Goal: Use online tool/utility: Utilize a website feature to perform a specific function

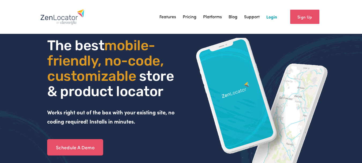
click at [271, 18] on link "Login" at bounding box center [271, 17] width 11 height 8
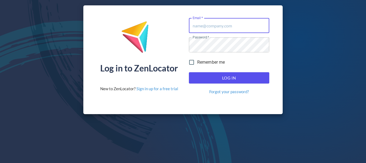
type input "[PERSON_NAME][EMAIL_ADDRESS][DOMAIN_NAME]"
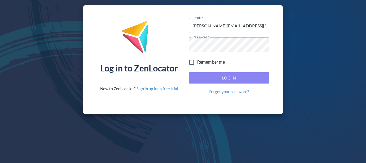
click at [237, 77] on span "Log In" at bounding box center [229, 77] width 69 height 7
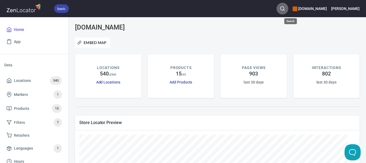
click at [288, 6] on button "button" at bounding box center [282, 9] width 12 height 12
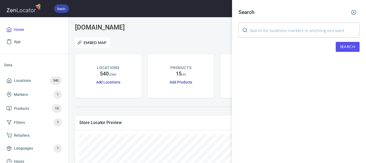
click at [290, 29] on input "text" at bounding box center [305, 30] width 110 height 15
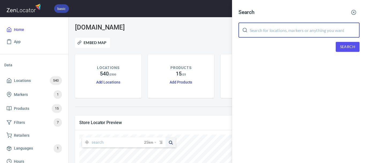
paste input "[DOMAIN_NAME]"
type input "[DOMAIN_NAME]"
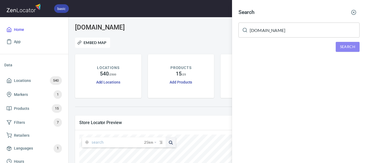
click at [344, 51] on button "Search" at bounding box center [348, 47] width 24 height 10
